Goal: Task Accomplishment & Management: Use online tool/utility

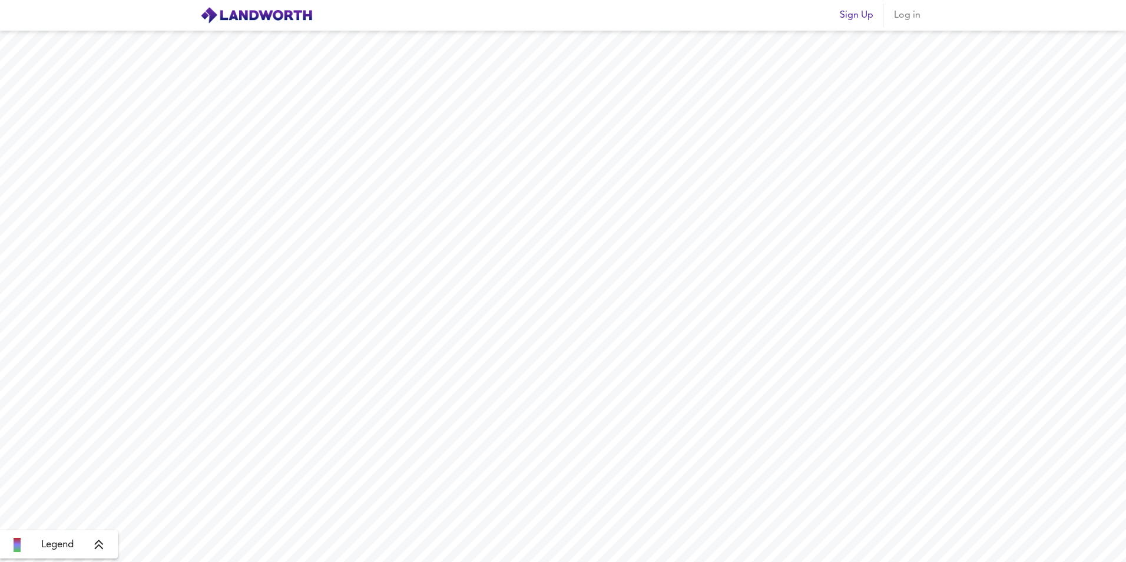
click at [914, 18] on span "Log in" at bounding box center [907, 15] width 28 height 16
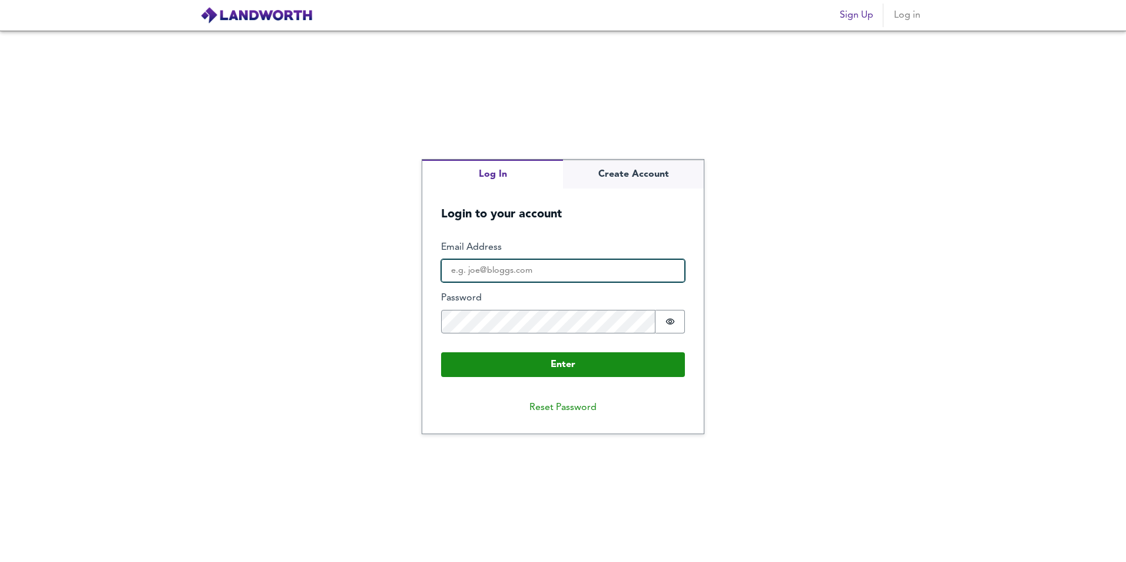
type input "[PERSON_NAME][EMAIL_ADDRESS][DOMAIN_NAME]"
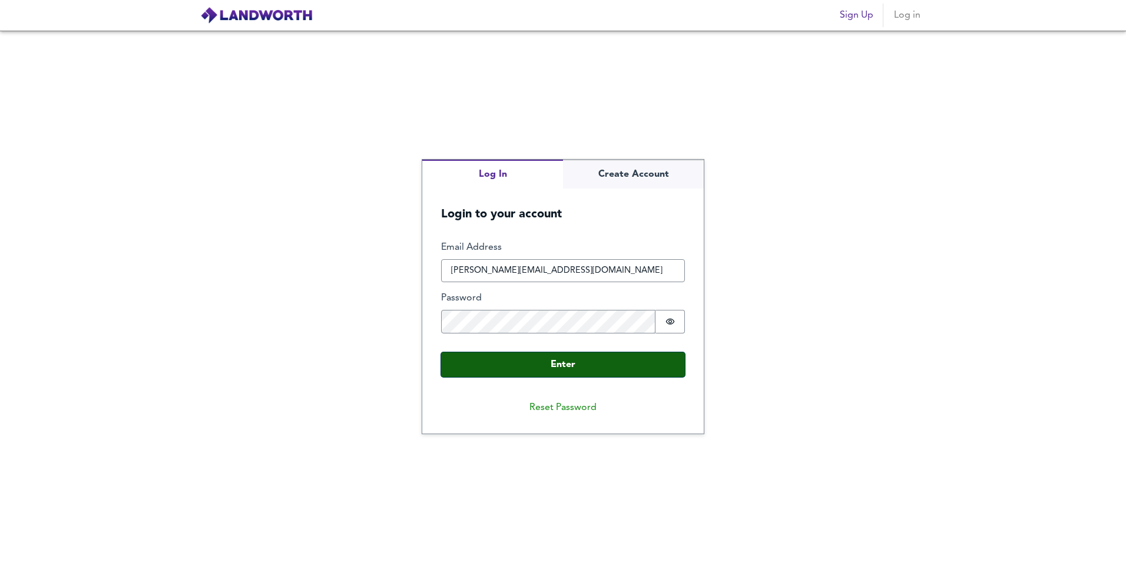
click at [602, 361] on button "Enter" at bounding box center [563, 364] width 244 height 25
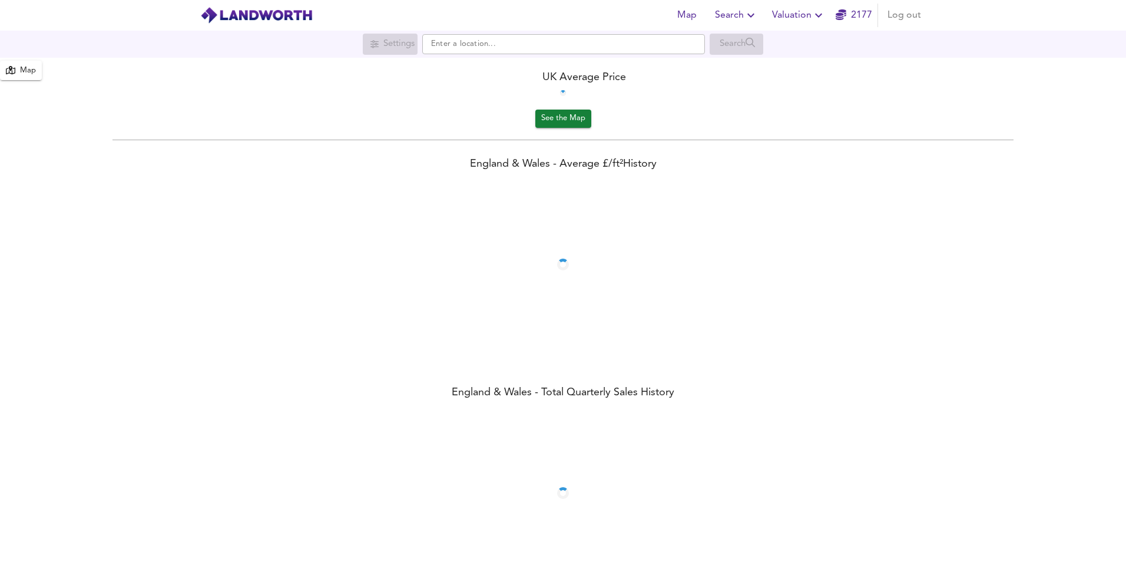
click at [795, 18] on span "Valuation" at bounding box center [799, 15] width 54 height 16
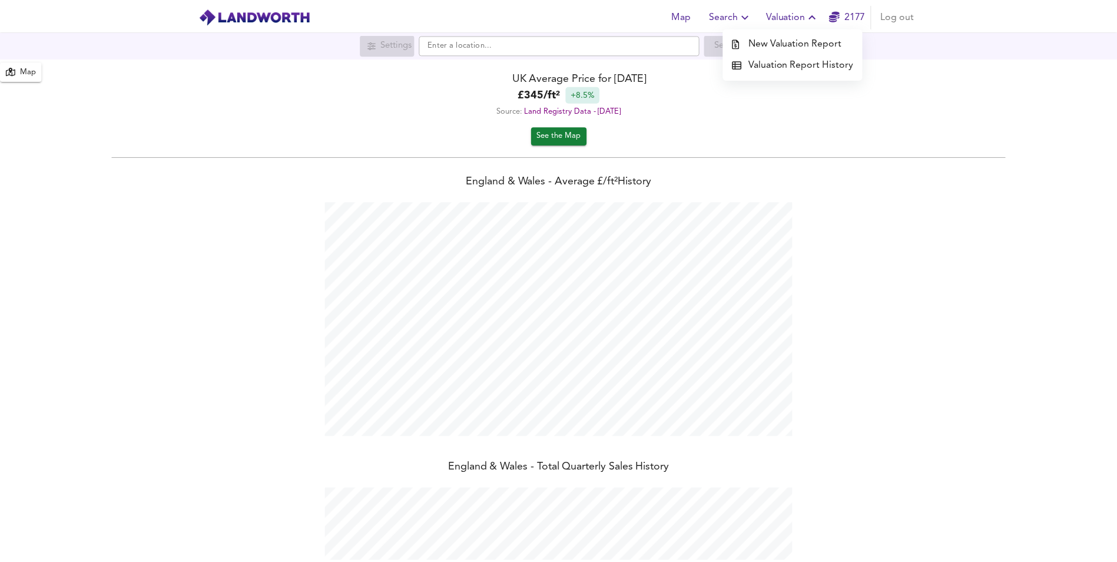
scroll to position [562, 1126]
click at [785, 47] on li "New Valuation Report" at bounding box center [798, 42] width 141 height 21
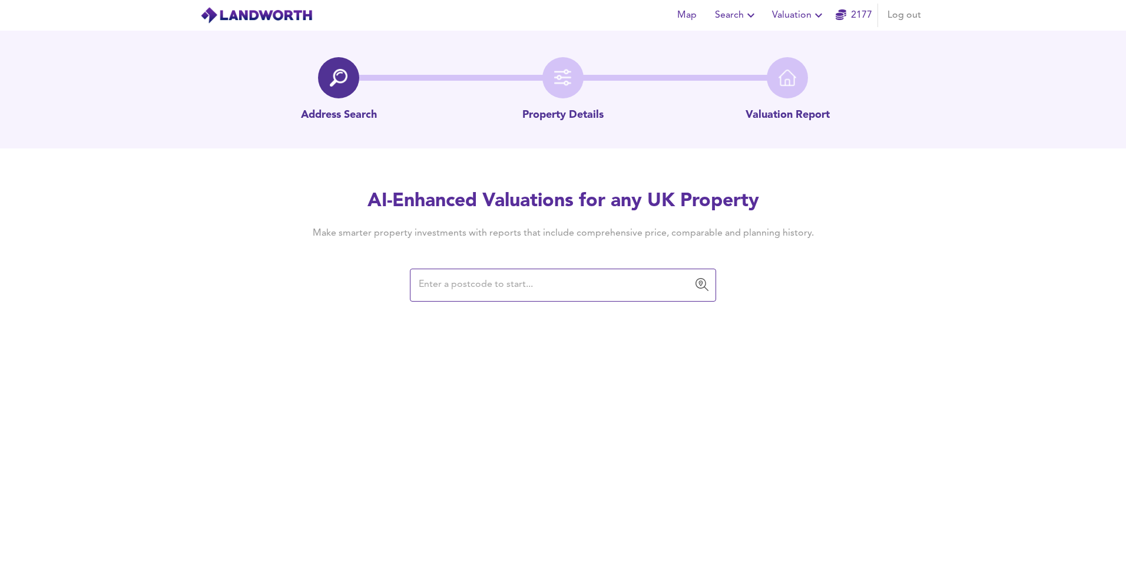
type input "N16 8EN"
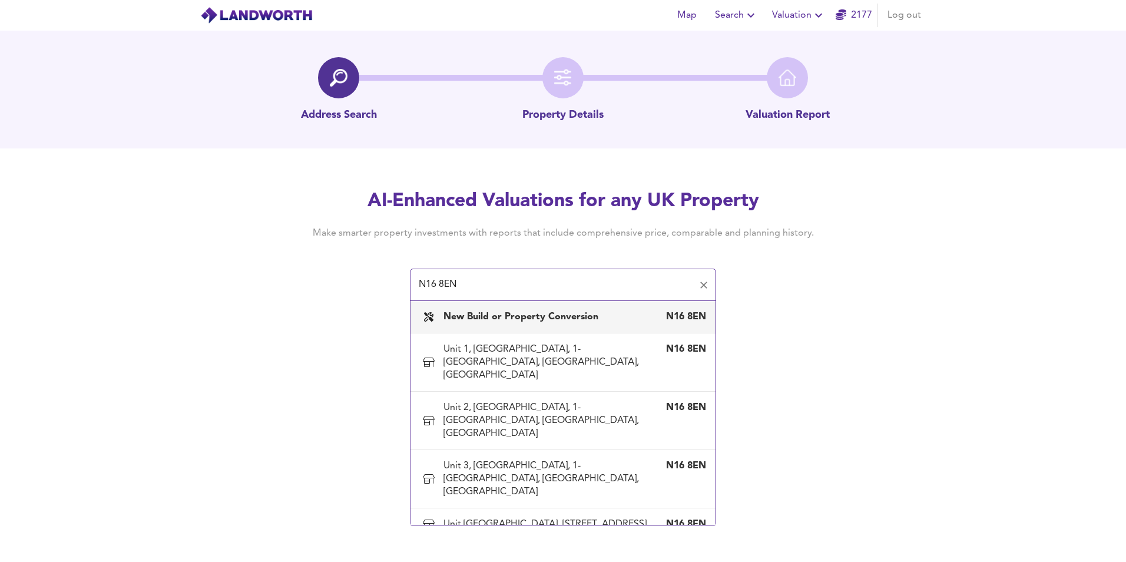
click at [574, 317] on b "New Build or Property Conversion" at bounding box center [520, 316] width 155 height 9
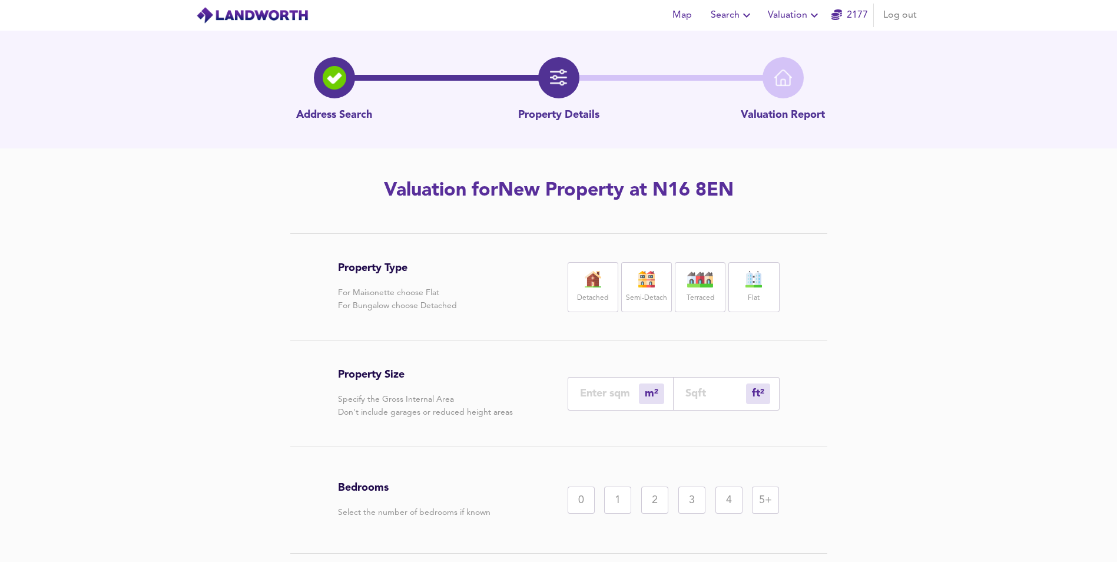
click at [741, 281] on img at bounding box center [753, 279] width 29 height 16
click at [622, 394] on input "number" at bounding box center [609, 393] width 59 height 12
type input "5"
type input "54"
type input "53"
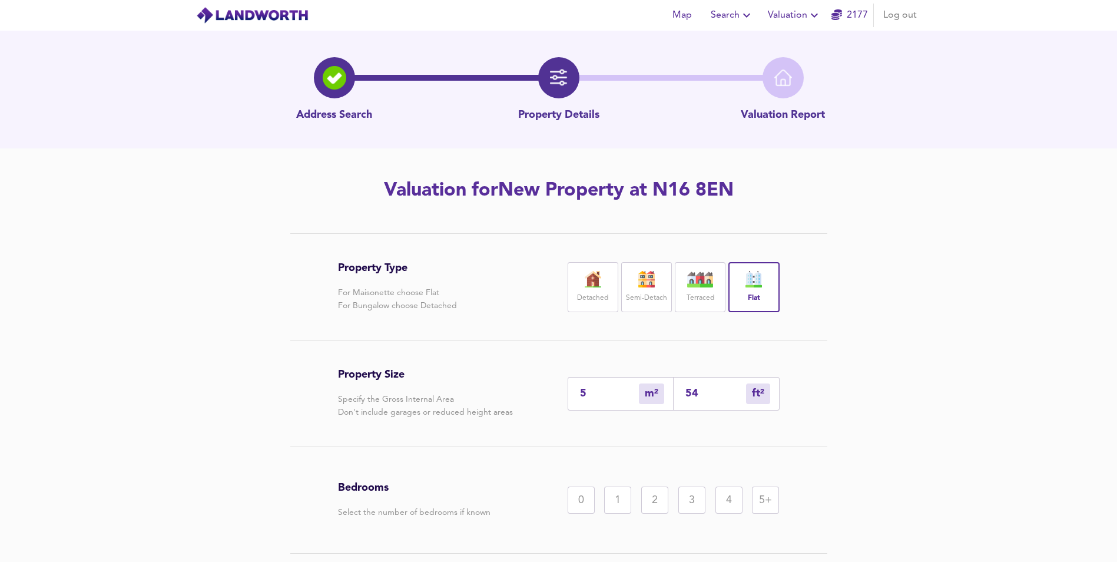
type input "570"
type input "538"
type input "5791"
click at [695, 399] on input "5791" at bounding box center [715, 393] width 61 height 12
type input "0"
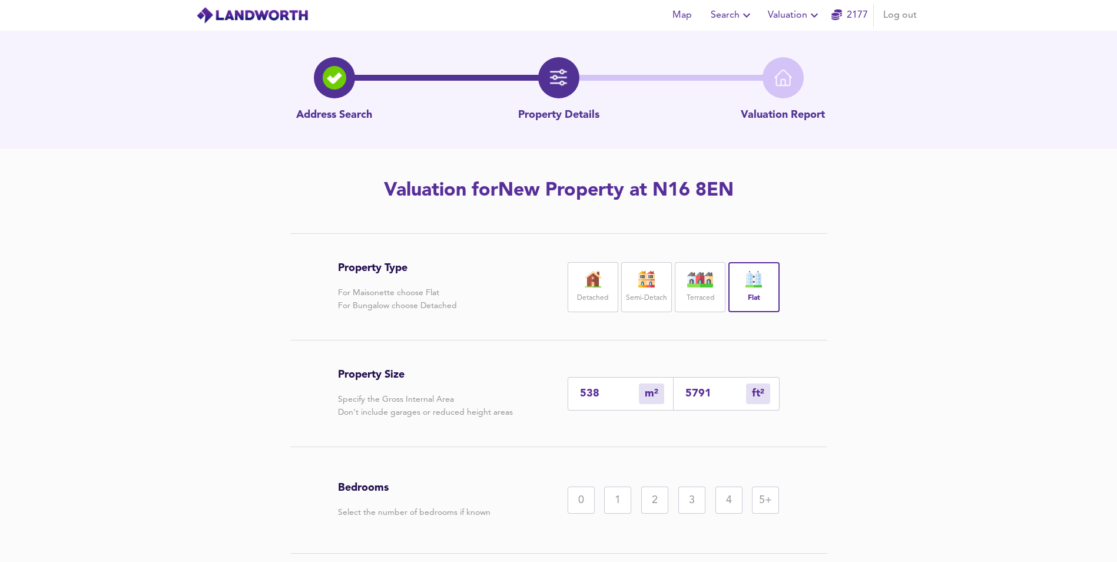
type input "5"
type input "53"
type input "50"
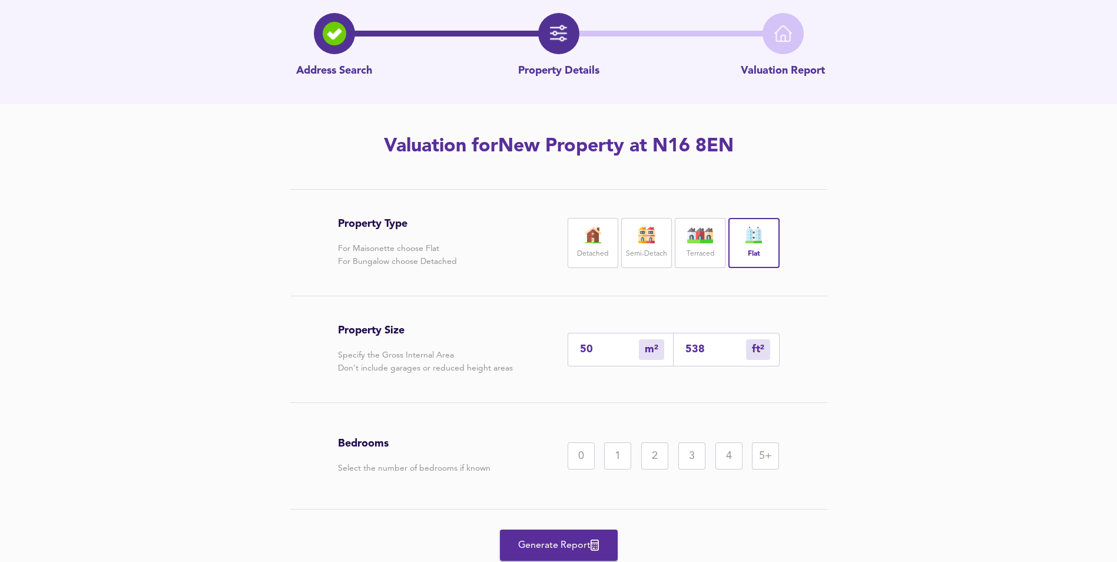
scroll to position [87, 0]
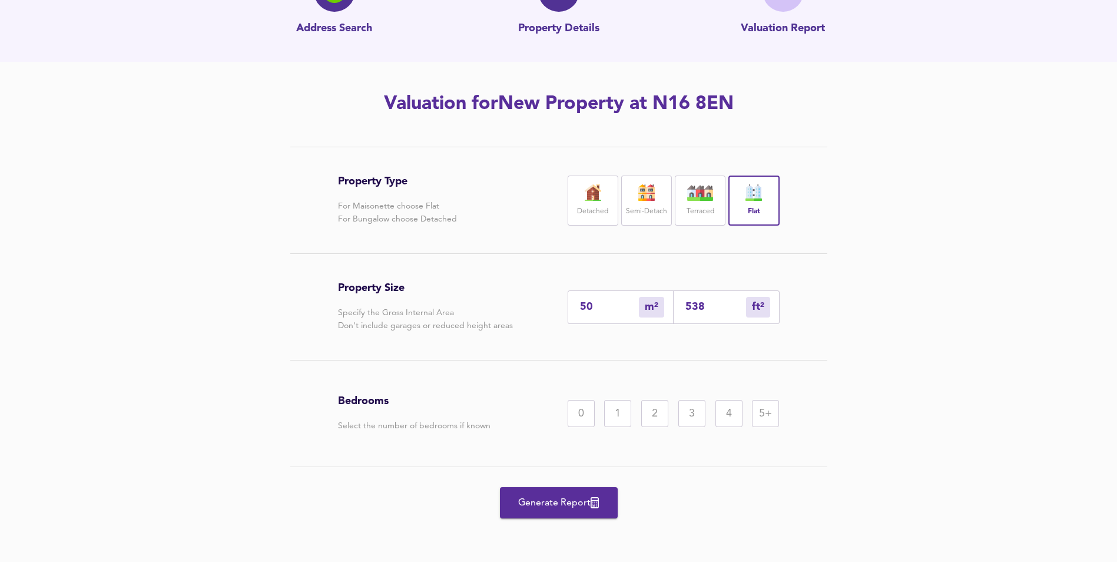
type input "538"
click at [616, 419] on div "1" at bounding box center [617, 413] width 27 height 27
click at [563, 509] on span "Generate Report" at bounding box center [559, 503] width 94 height 16
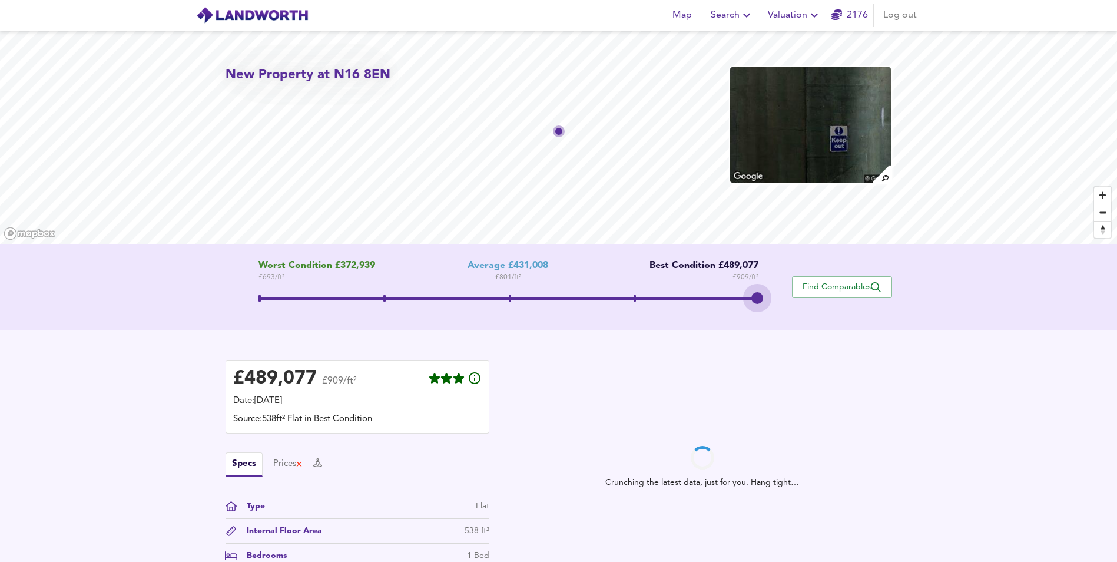
drag, startPoint x: 513, startPoint y: 300, endPoint x: 1125, endPoint y: 346, distance: 612.8
click at [1117, 346] on html "Map Search Valuation 2176 Log out New Property at N16 8EN Worst Condition £372,…" at bounding box center [558, 281] width 1117 height 562
